Goal: Task Accomplishment & Management: Use online tool/utility

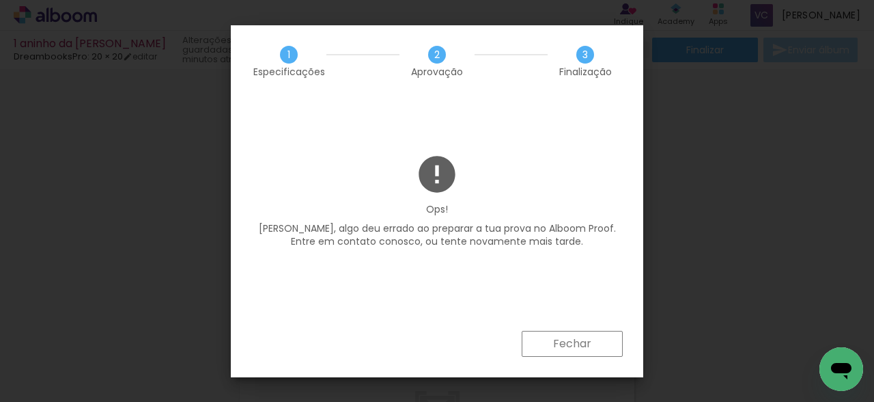
scroll to position [0, 5037]
click at [0, 0] on slot "Fechar" at bounding box center [0, 0] width 0 height 0
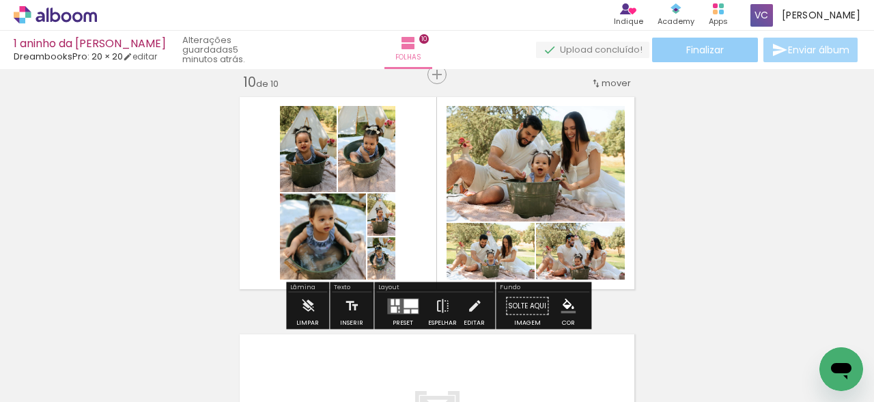
click at [694, 53] on span "Finalizar" at bounding box center [705, 50] width 38 height 10
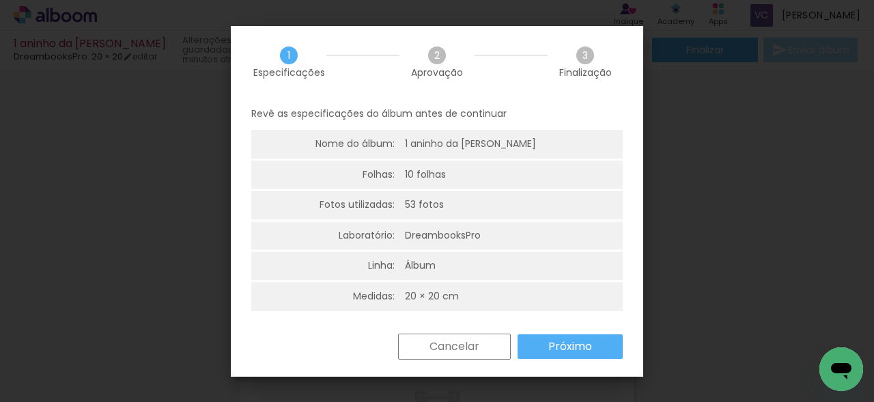
click at [0, 0] on slot "Próximo" at bounding box center [0, 0] width 0 height 0
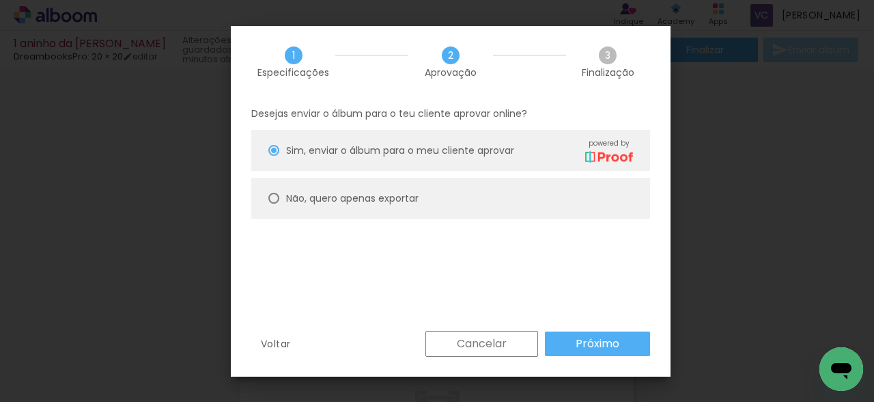
click at [591, 352] on paper-button "Próximo" at bounding box center [597, 343] width 105 height 25
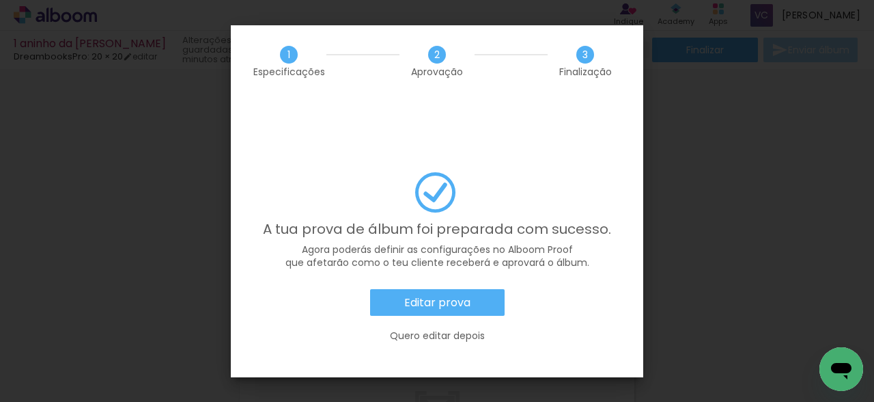
click at [0, 0] on slot "Quero editar depois" at bounding box center [0, 0] width 0 height 0
